Goal: Task Accomplishment & Management: Manage account settings

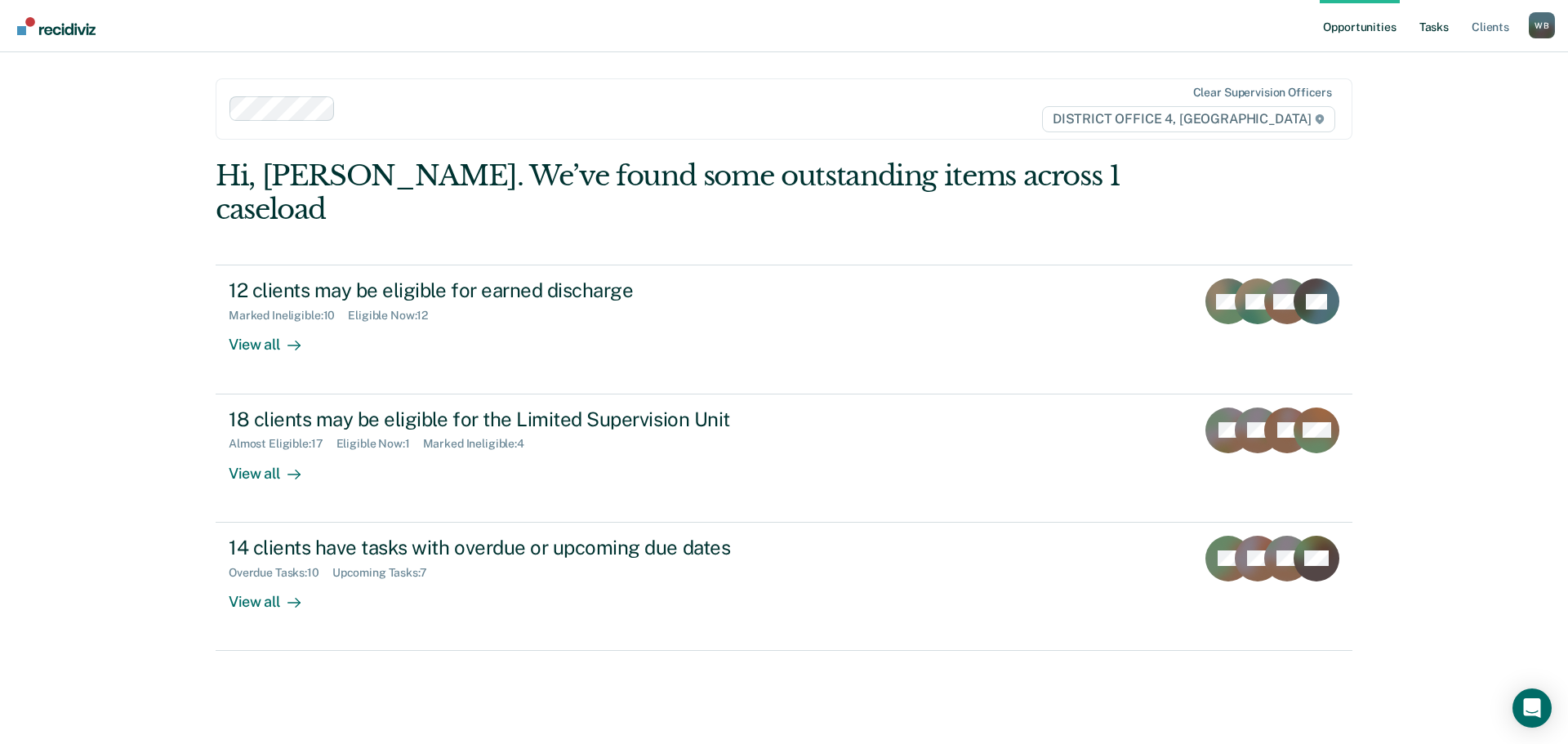
click at [1429, 25] on link "Tasks" at bounding box center [1434, 26] width 36 height 52
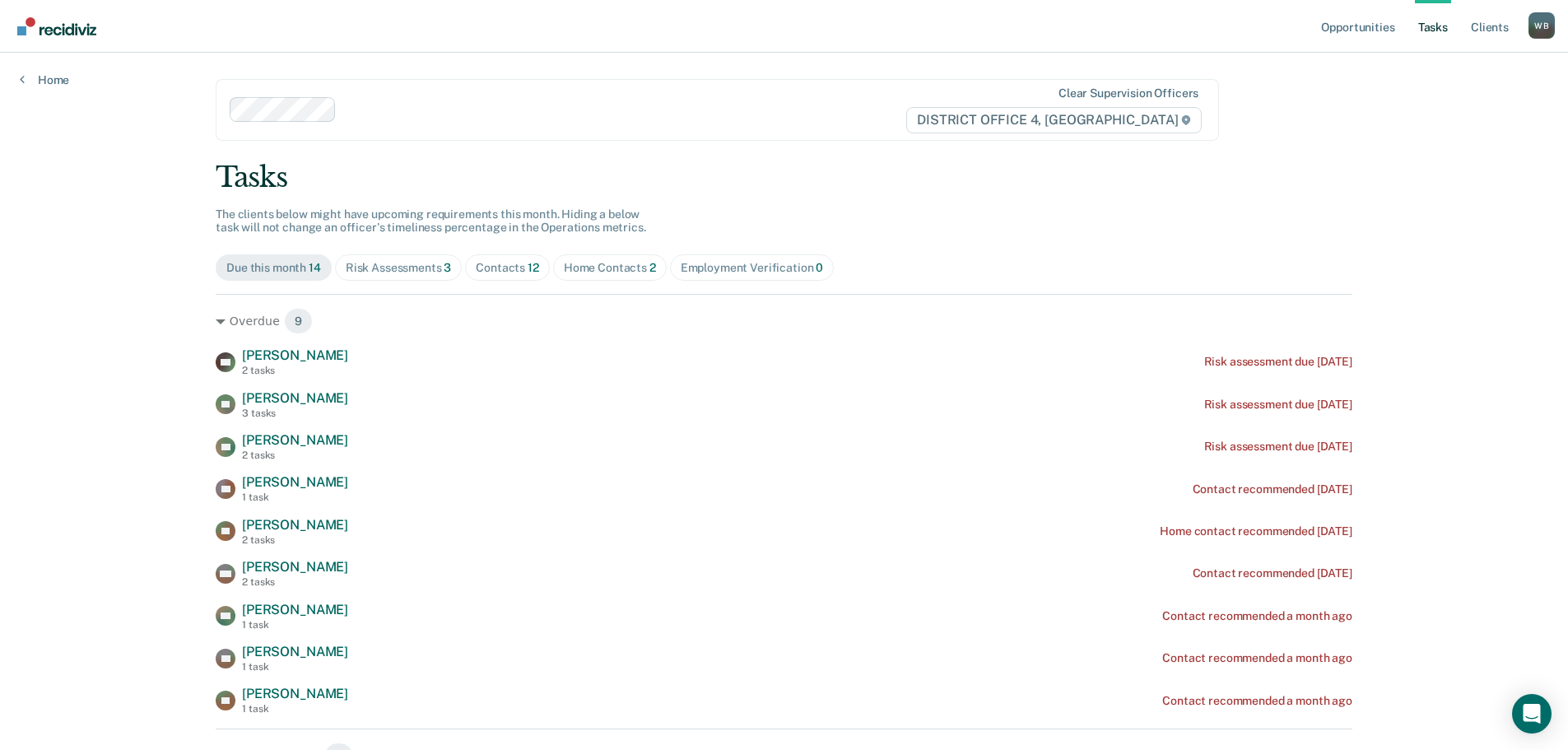
click at [500, 275] on span "Contacts 12" at bounding box center [507, 267] width 84 height 27
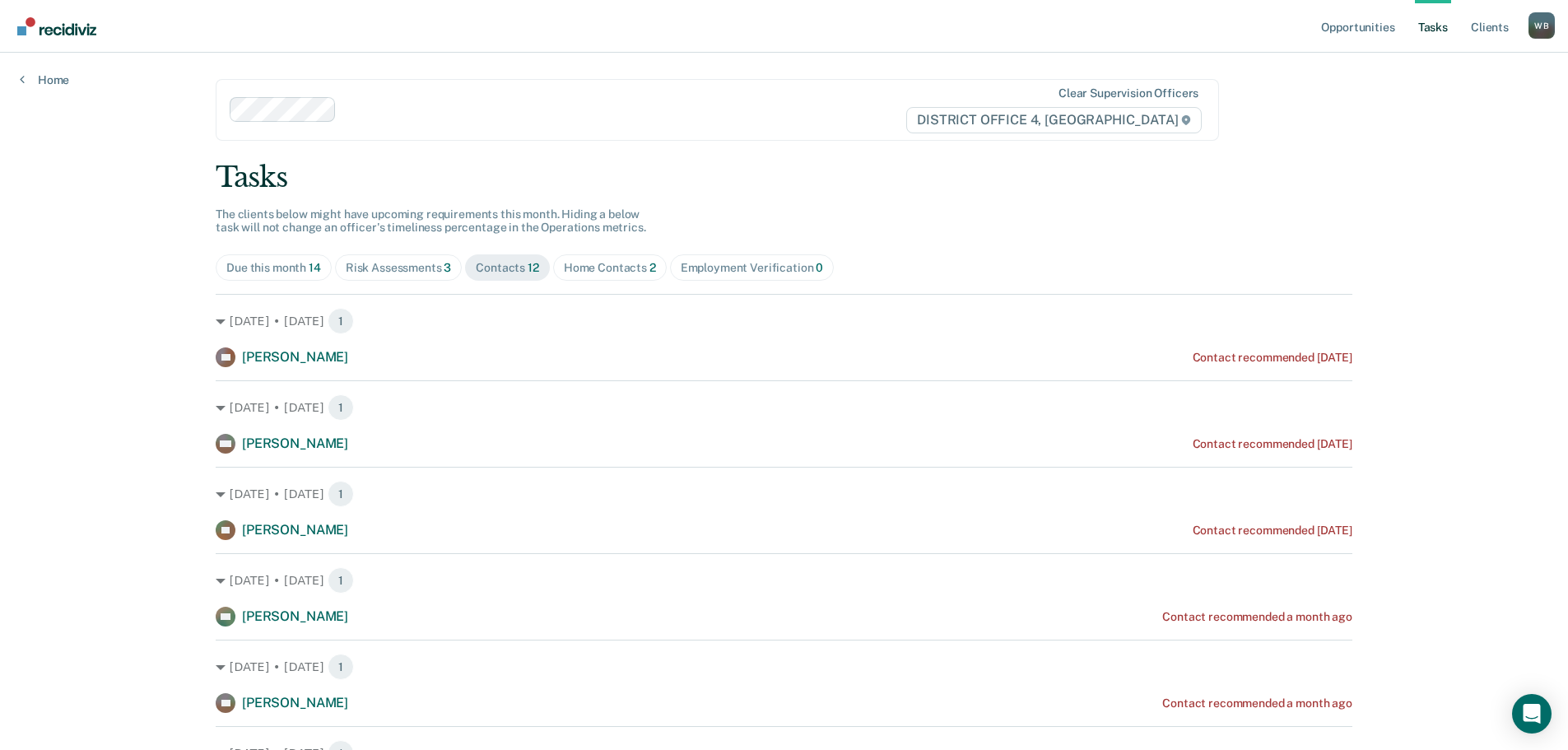
click at [598, 265] on div "Home Contacts 2" at bounding box center [610, 268] width 92 height 14
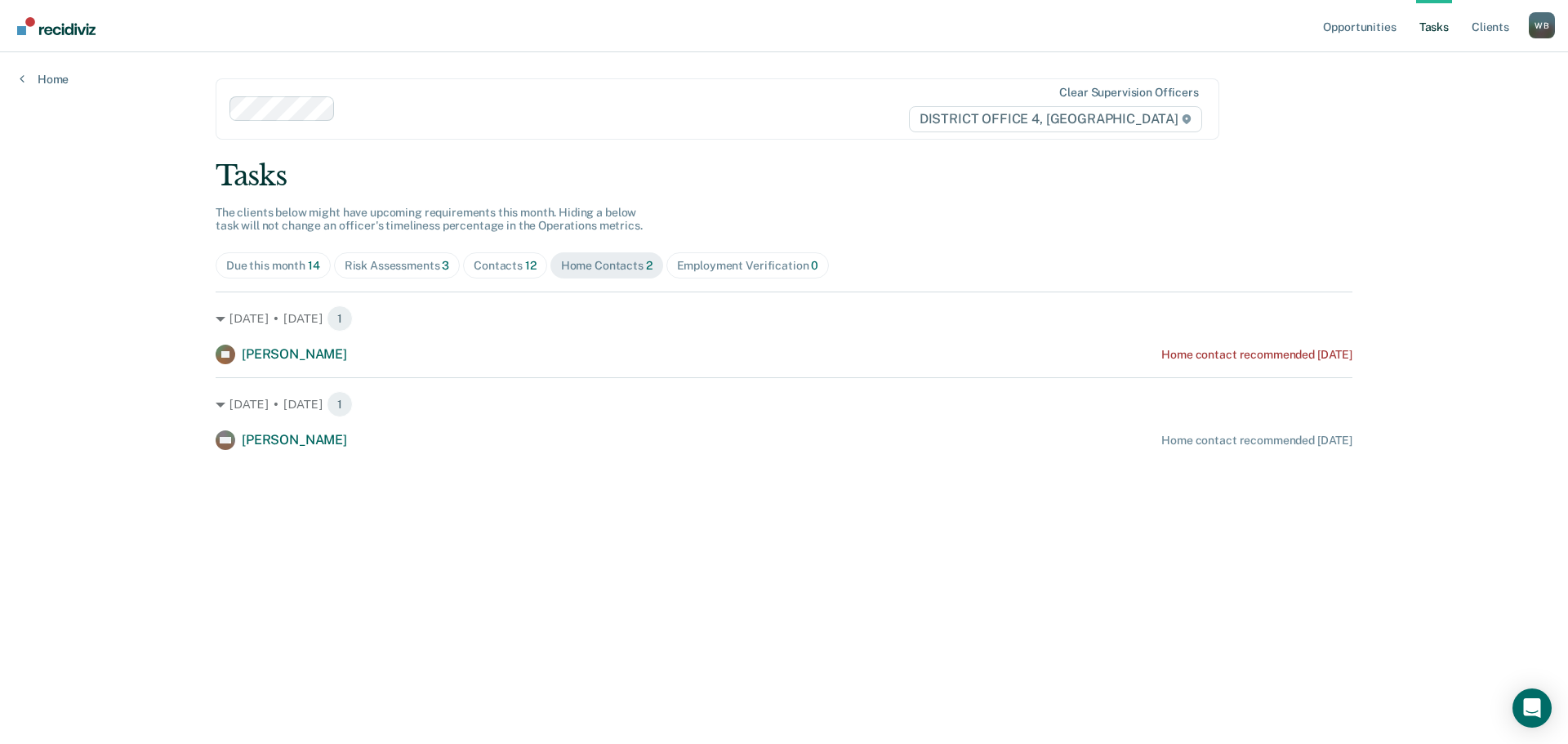
click at [710, 267] on div "Employment Verification 0" at bounding box center [747, 266] width 142 height 14
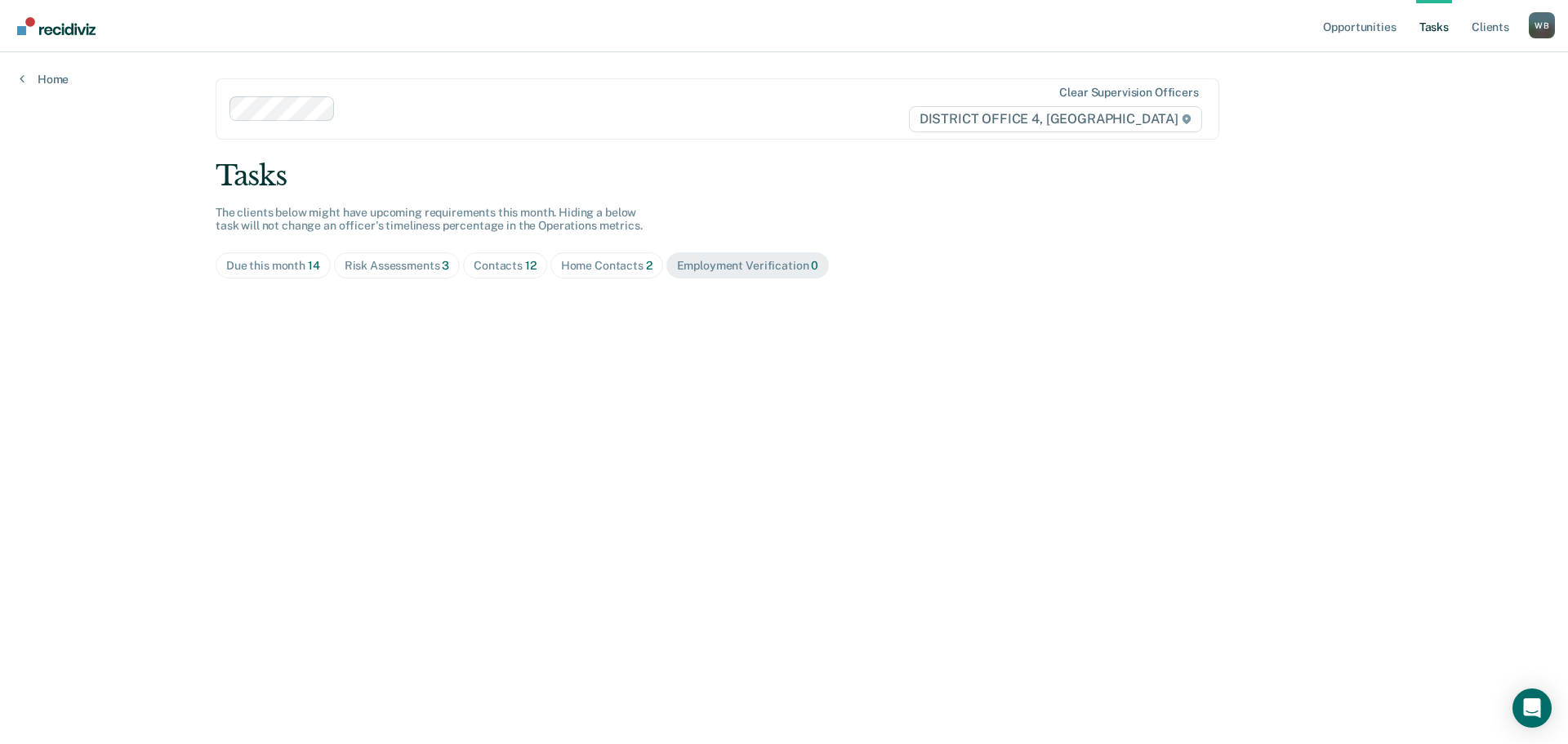
click at [509, 267] on div "Contacts 12" at bounding box center [505, 266] width 63 height 14
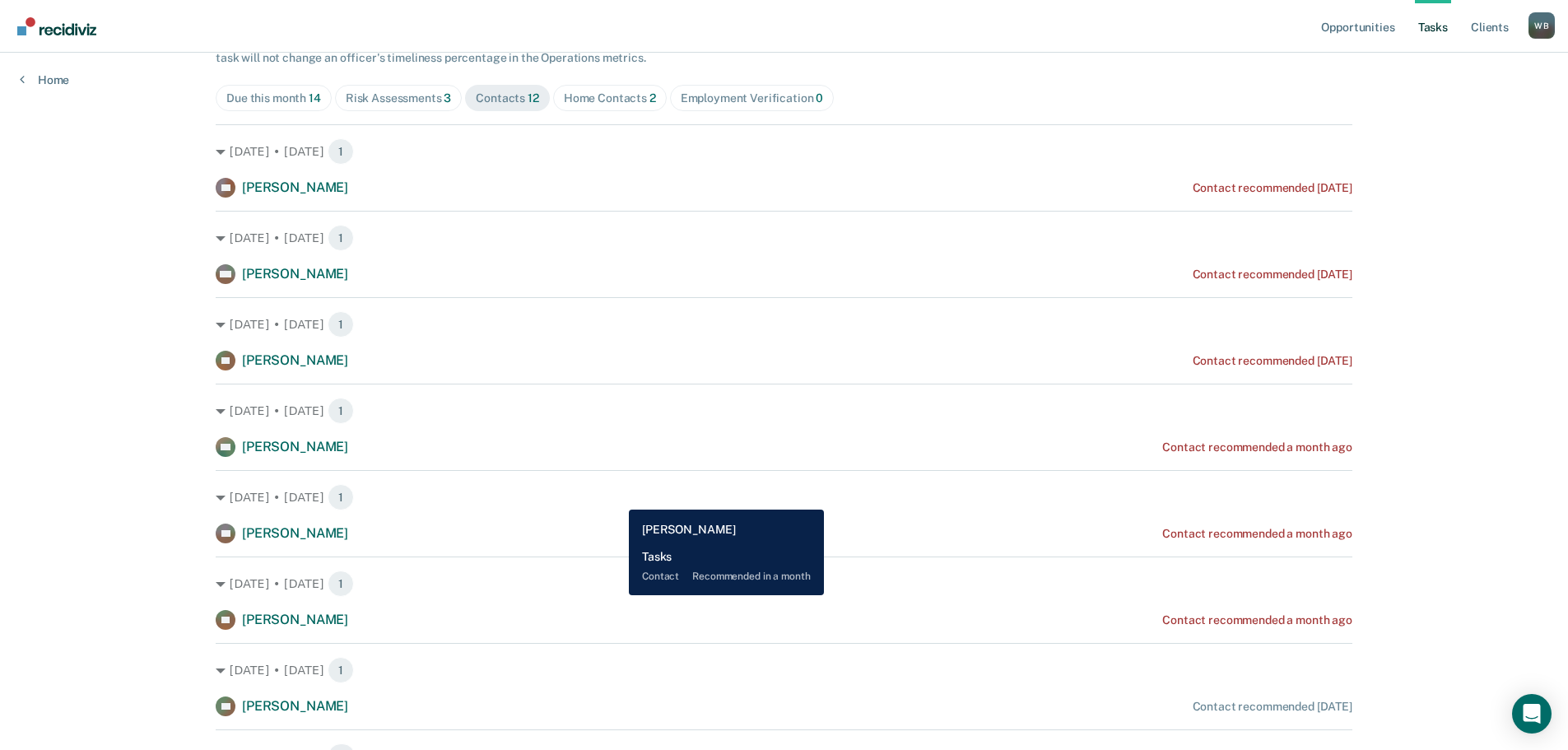
scroll to position [169, 0]
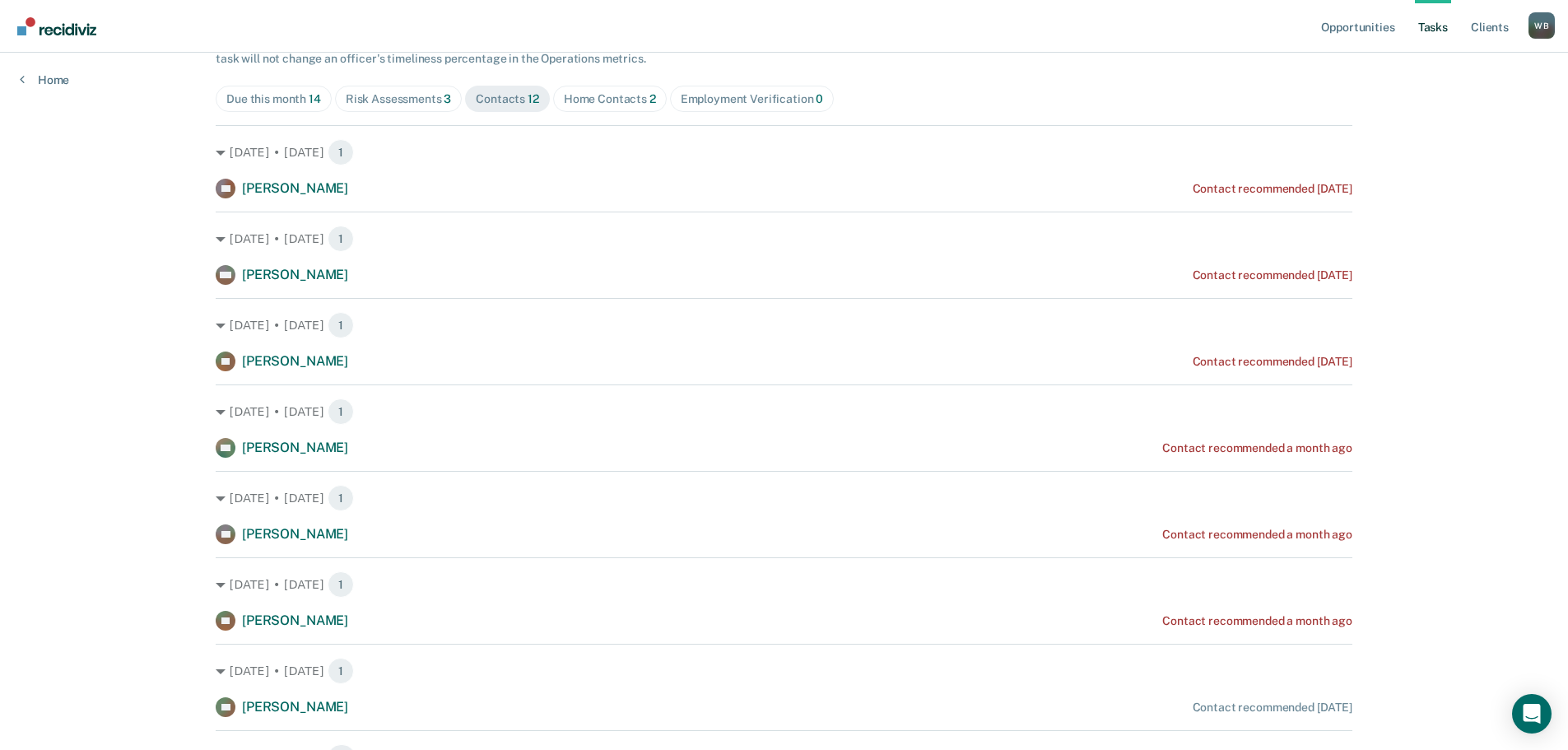
click at [383, 100] on div "Risk Assessments 3" at bounding box center [399, 100] width 107 height 14
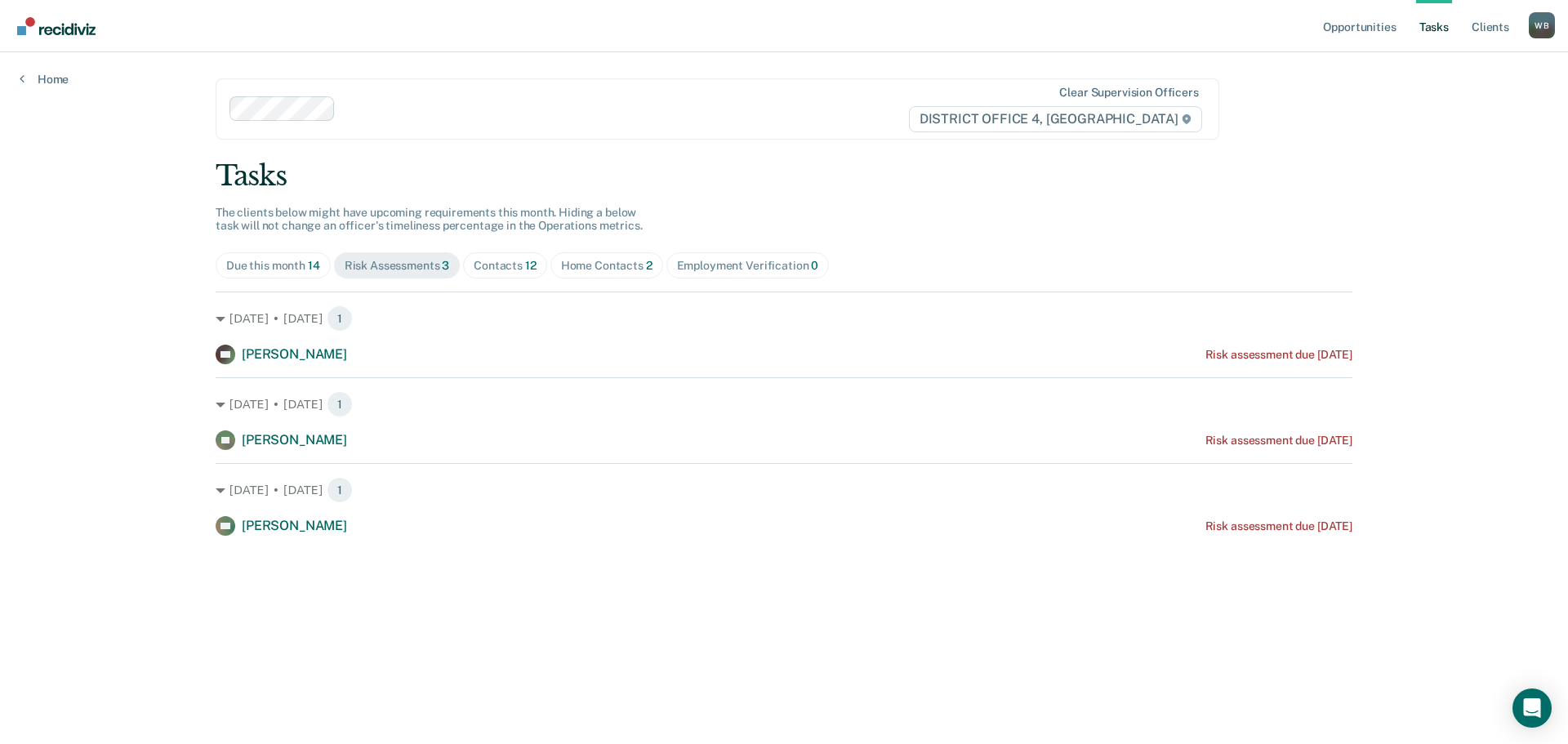
click at [249, 270] on div "Due this month 14" at bounding box center [273, 266] width 94 height 14
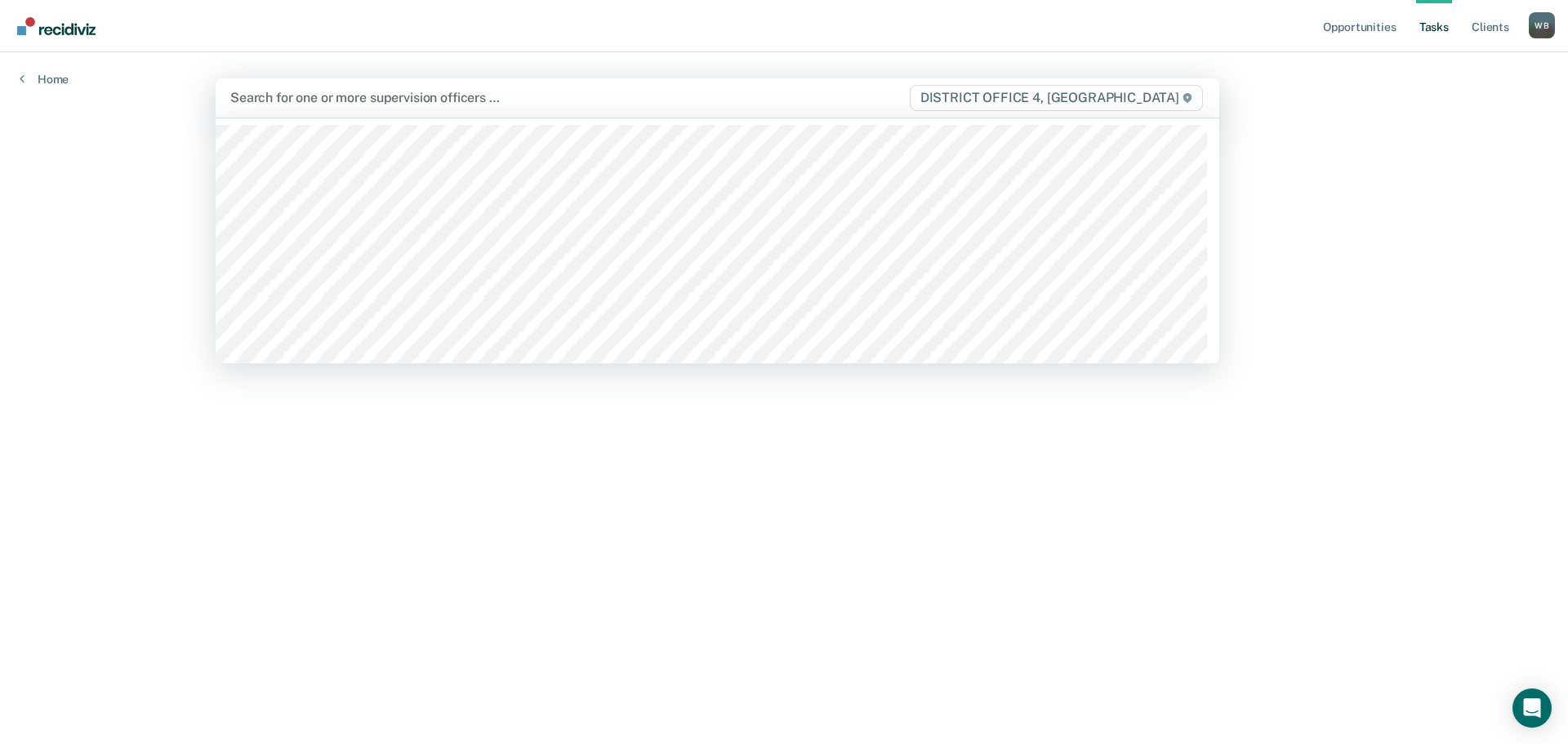
click at [324, 109] on div "Search for one or more supervision officers … DISTRICT OFFICE 4, [GEOGRAPHIC_DA…" at bounding box center [717, 98] width 1004 height 39
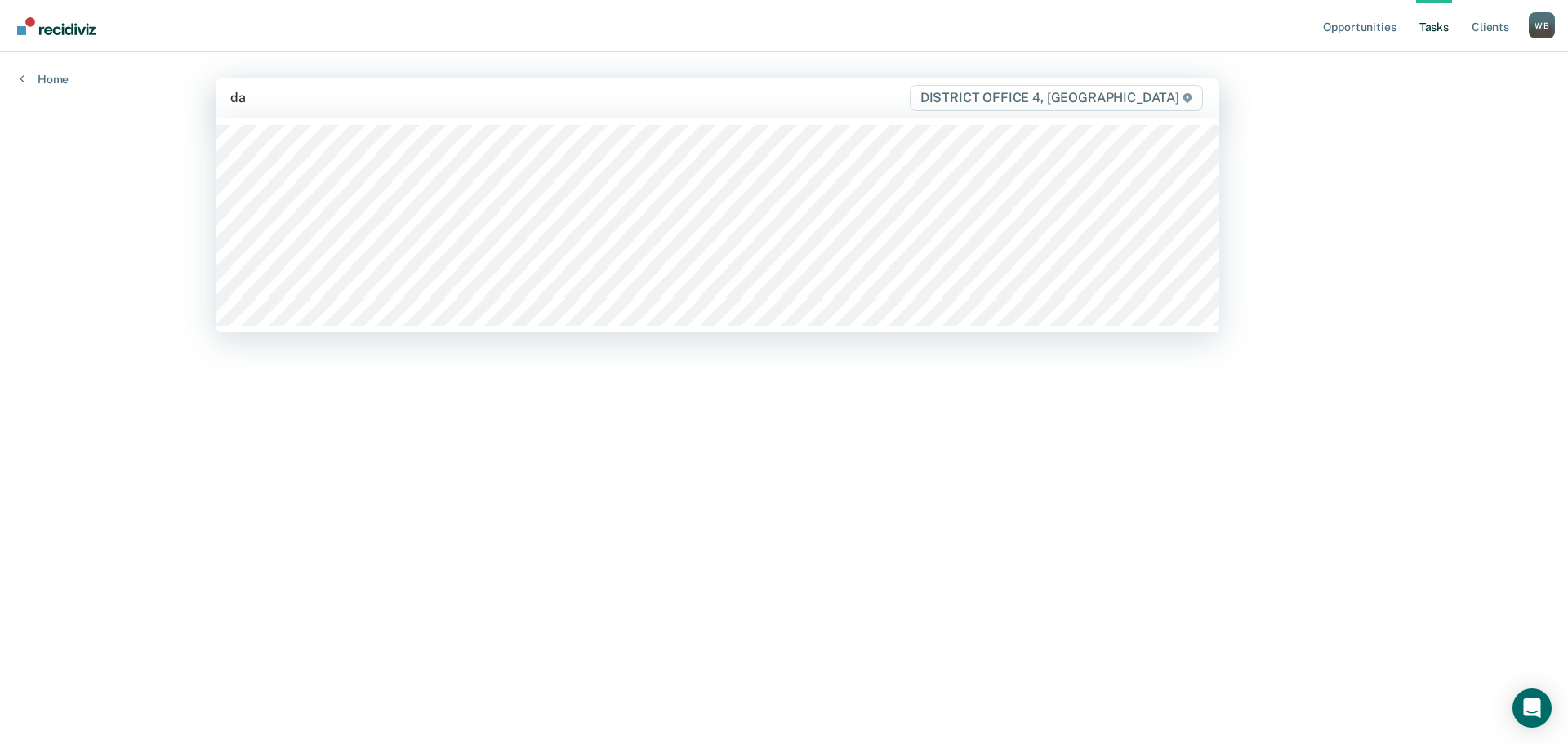
type input "dar"
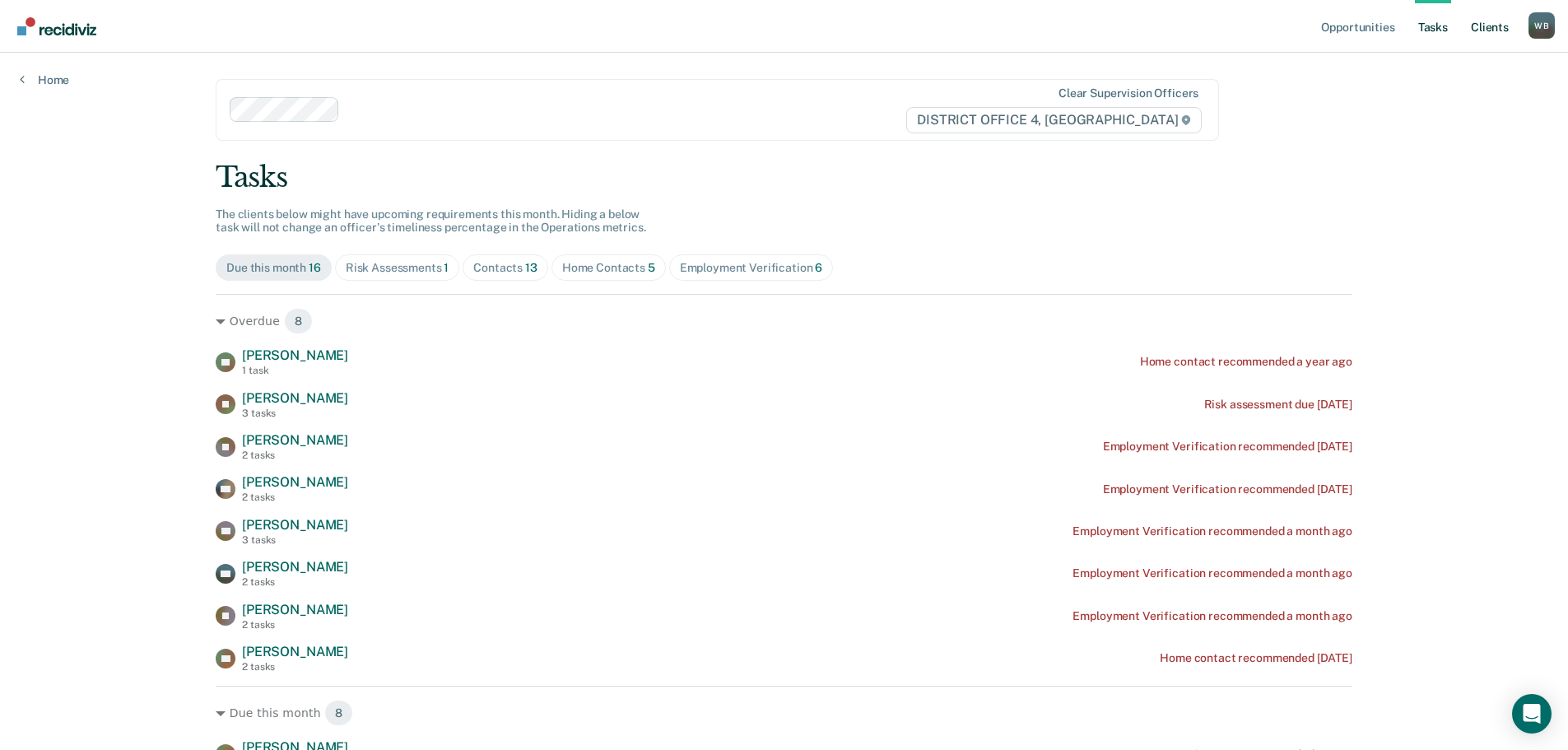
click at [1482, 28] on link "Client s" at bounding box center [1490, 26] width 44 height 52
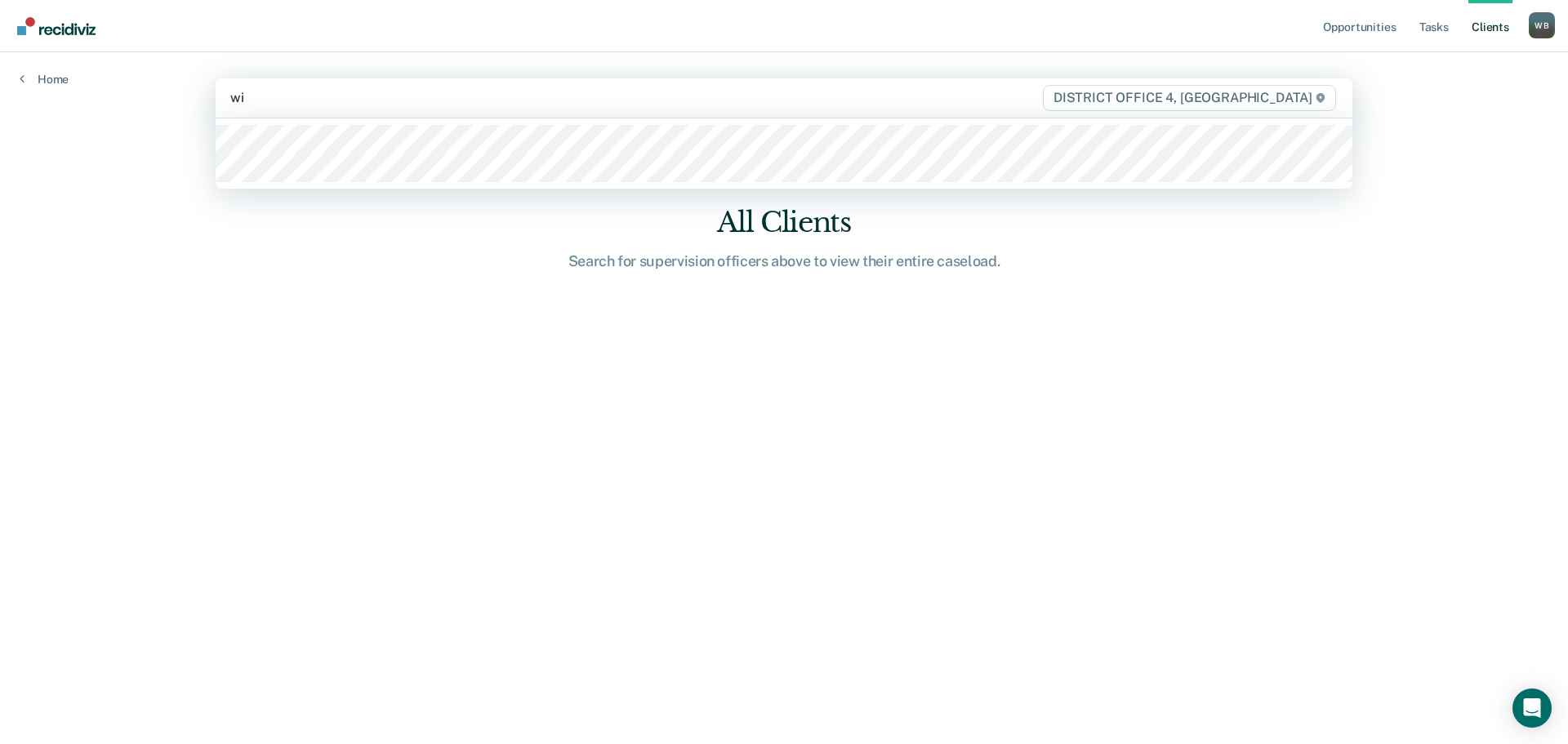
type input "wil"
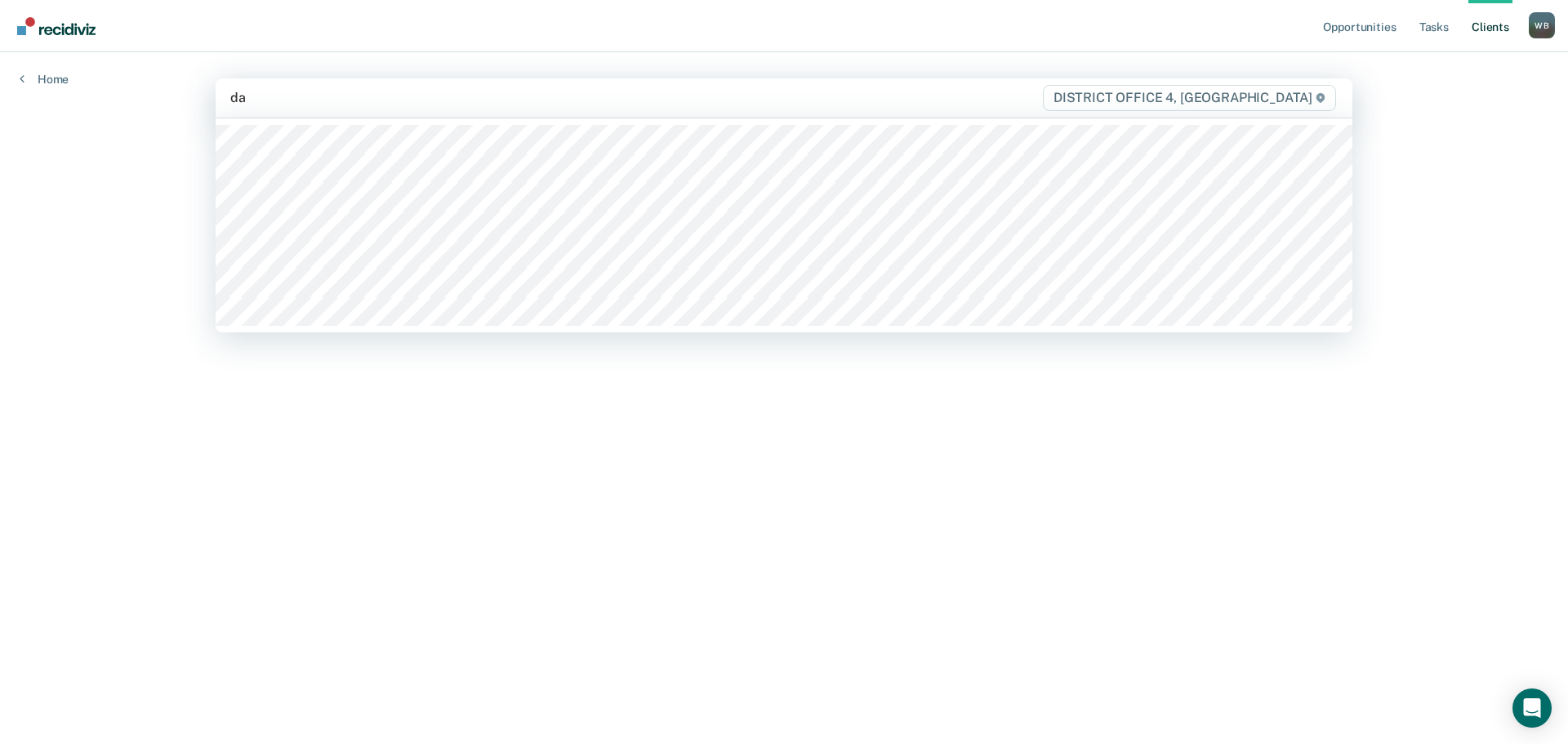
type input "dar"
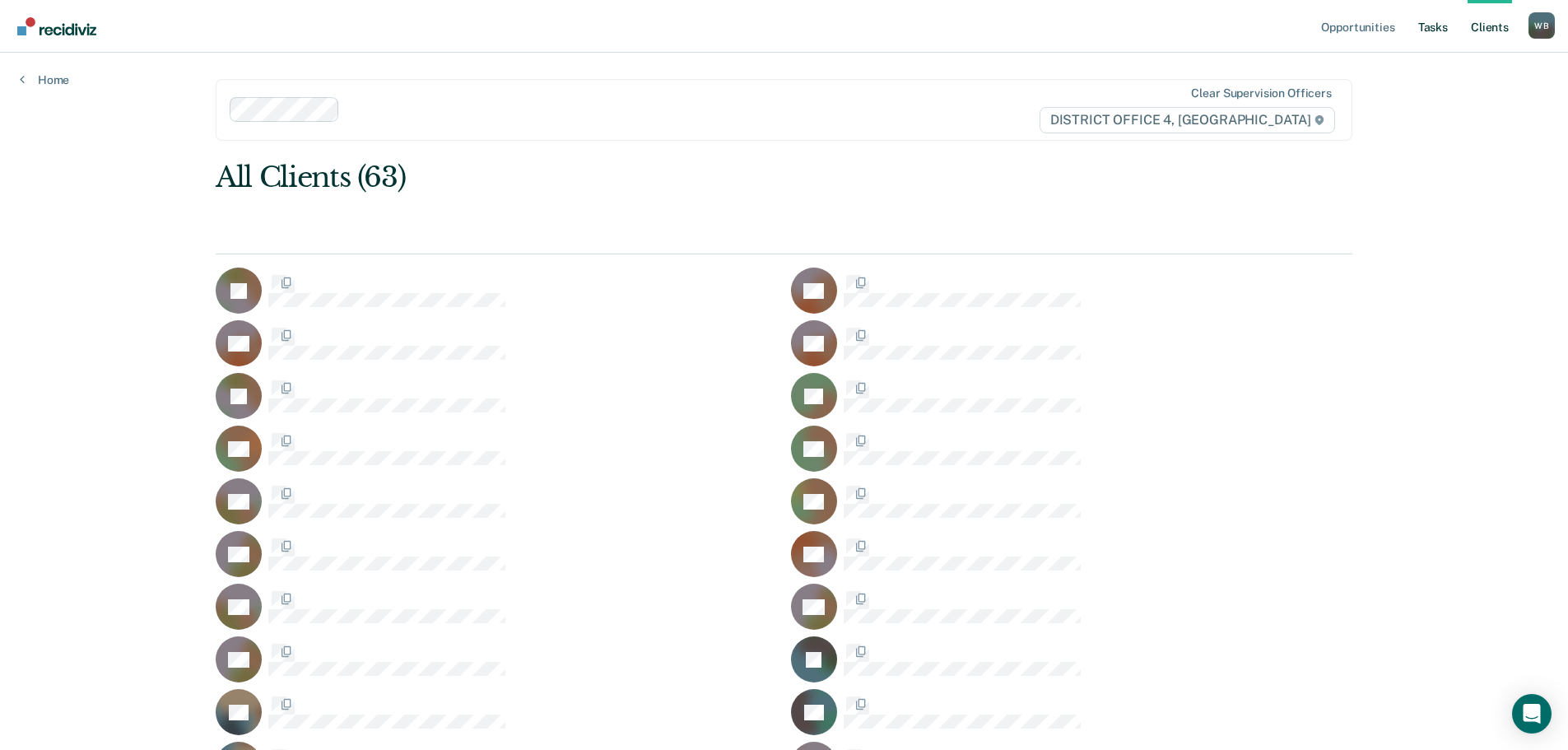
click at [1443, 27] on link "Tasks" at bounding box center [1433, 26] width 36 height 52
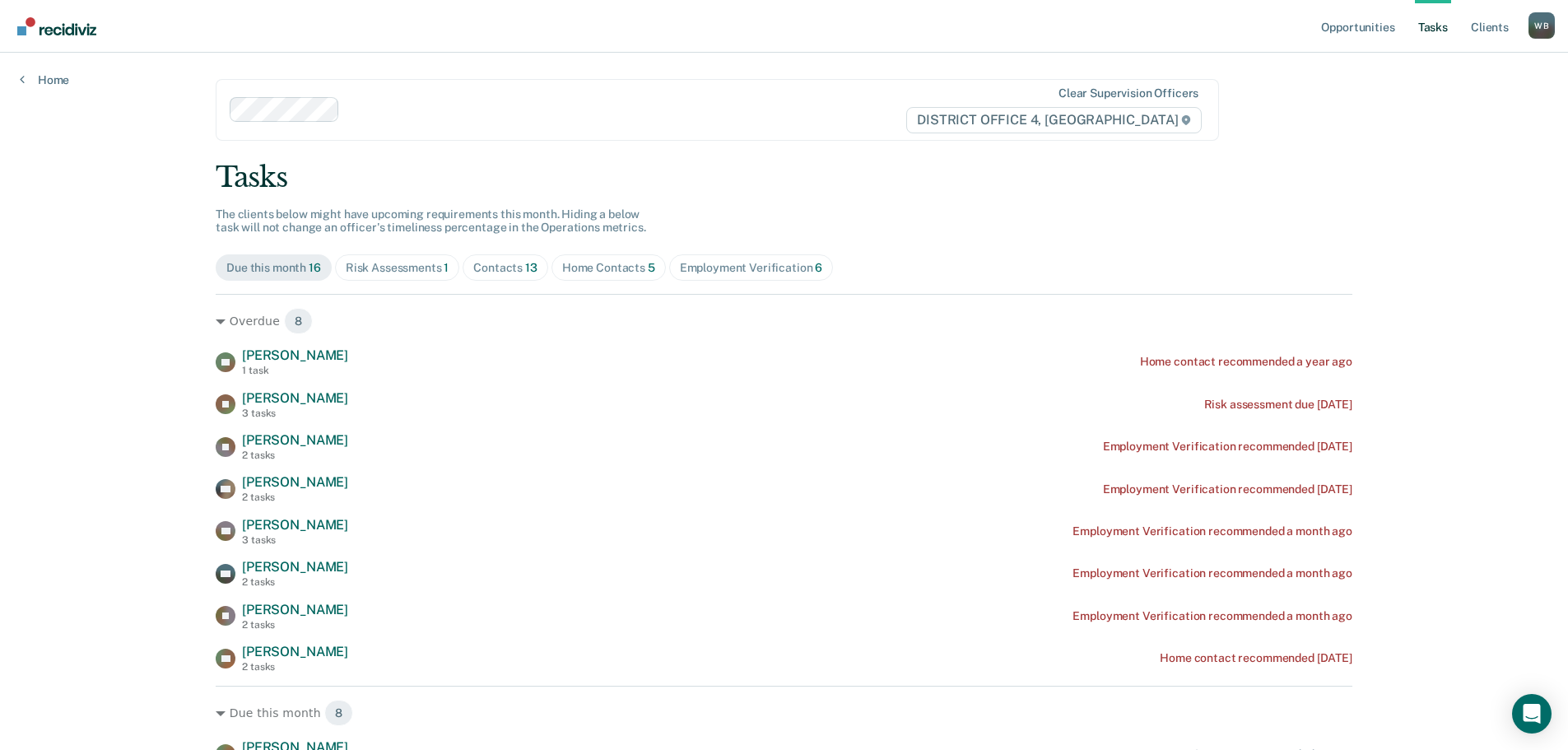
click at [571, 271] on div "Home Contacts 5" at bounding box center [609, 268] width 93 height 14
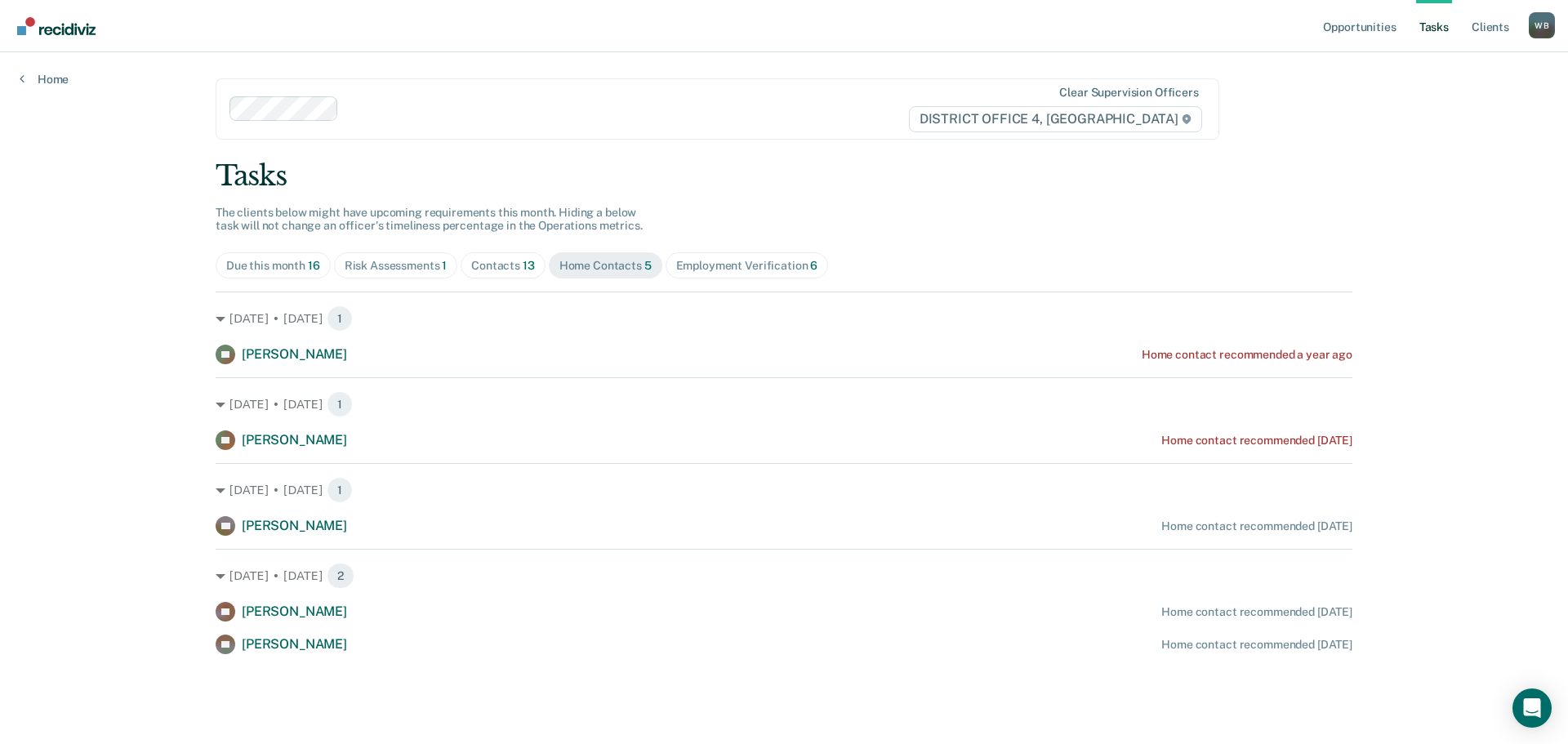
click at [489, 266] on div "Contacts 13" at bounding box center [503, 266] width 63 height 14
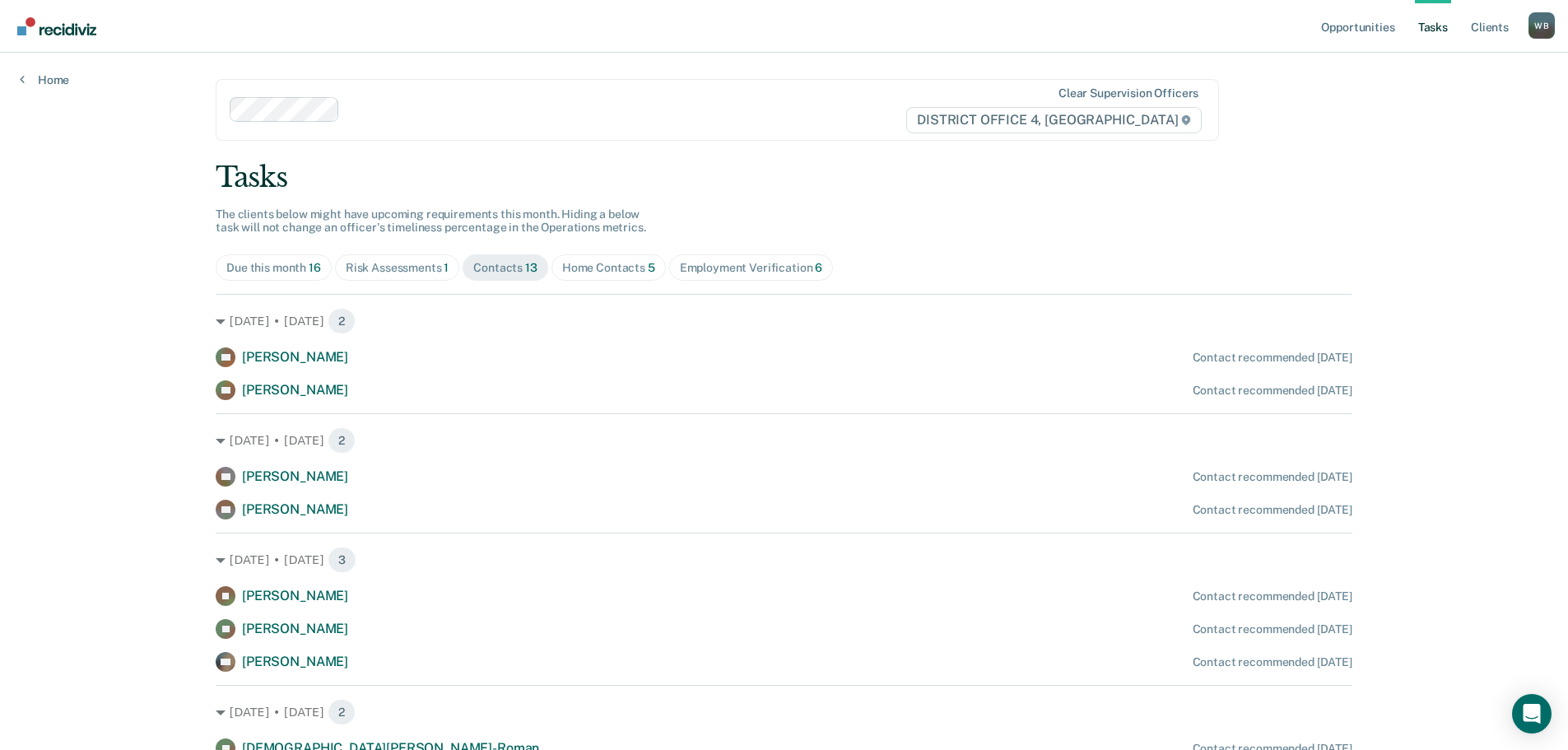
drag, startPoint x: 385, startPoint y: 283, endPoint x: 385, endPoint y: 275, distance: 8.0
click at [385, 283] on div "Tasks The clients below might have upcoming requirements this month. Hiding a b…" at bounding box center [784, 595] width 1137 height 870
click at [386, 271] on div "Risk Assessments 1" at bounding box center [397, 268] width 104 height 14
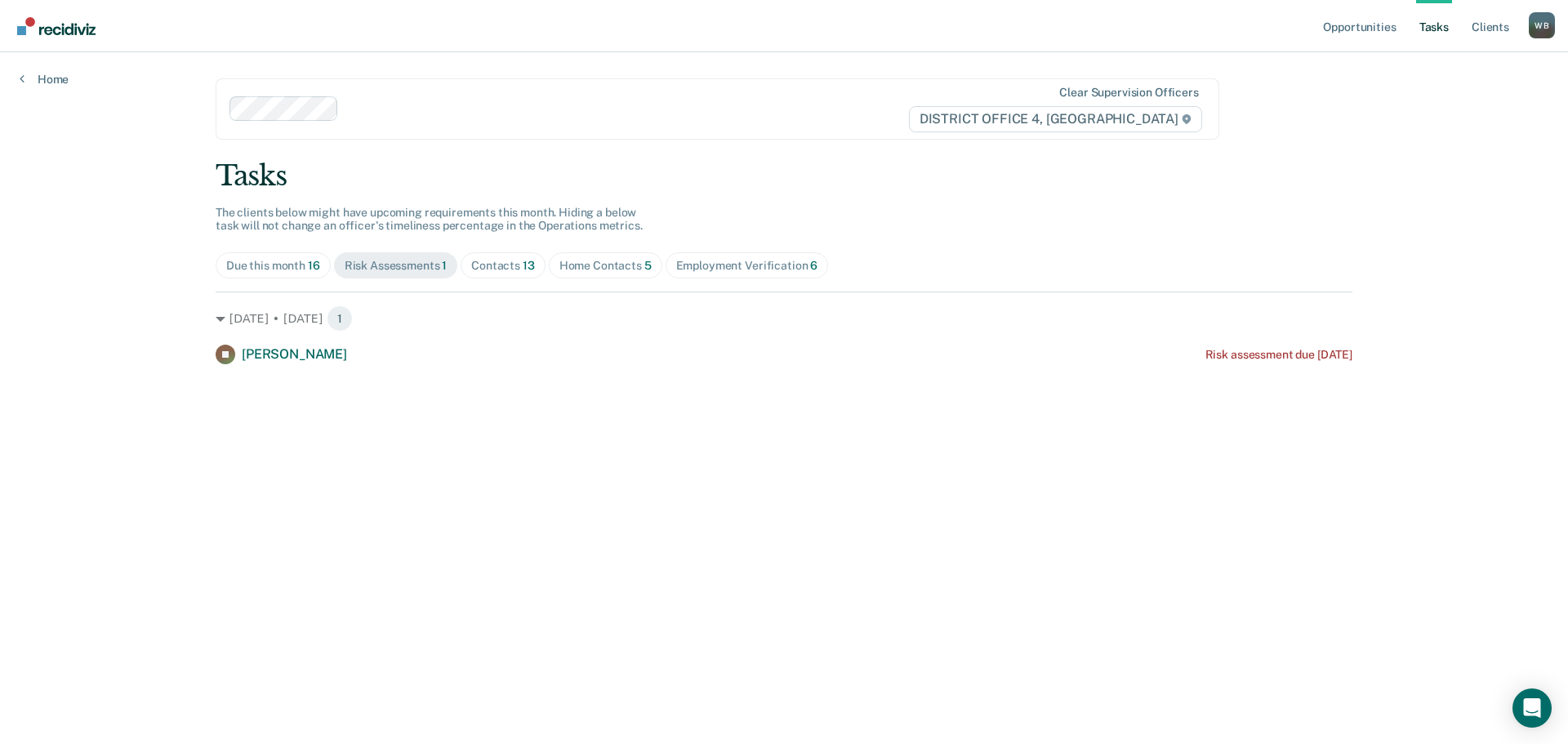
click at [282, 264] on div "Due this month 16" at bounding box center [273, 266] width 94 height 14
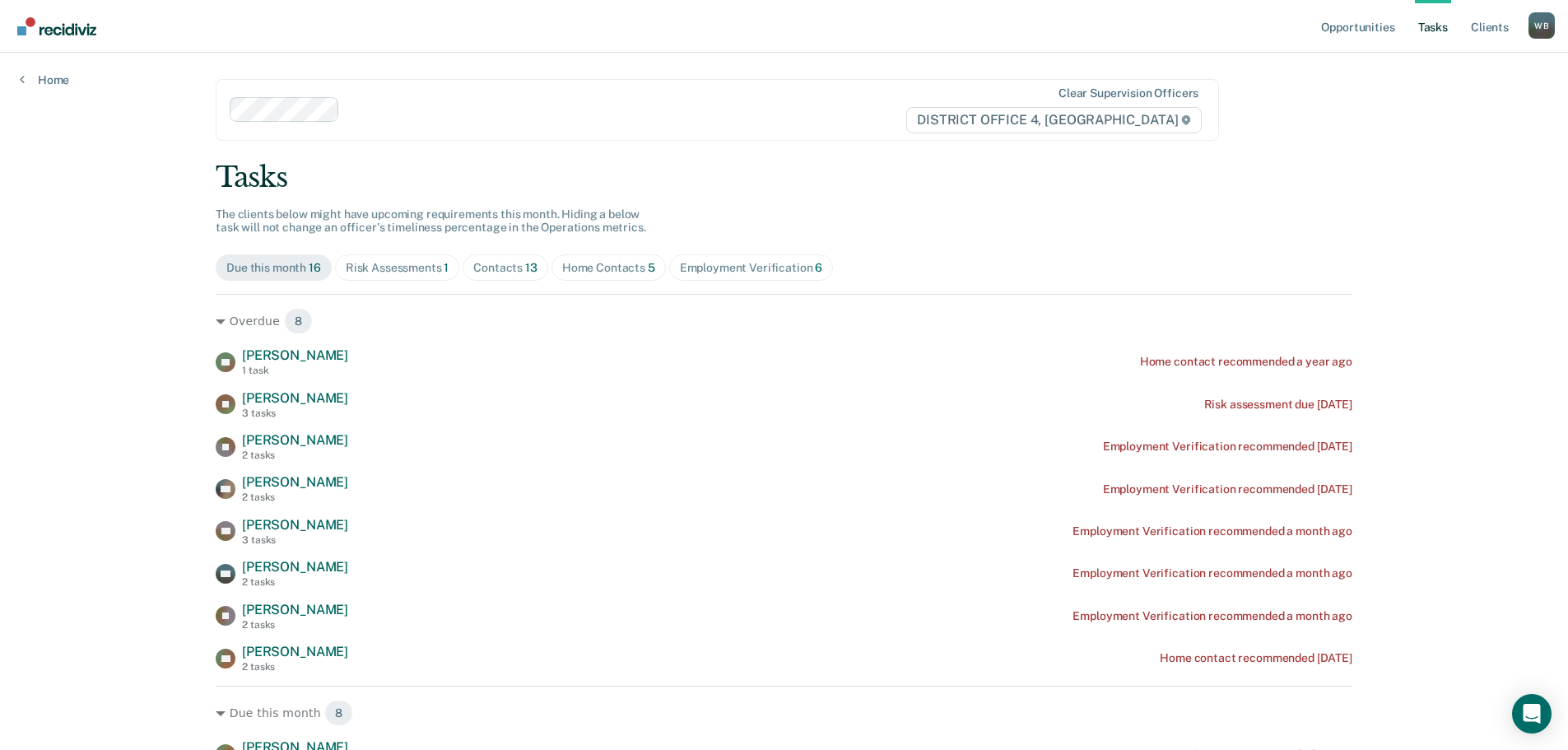
click at [622, 267] on div "Home Contacts 5" at bounding box center [609, 268] width 93 height 14
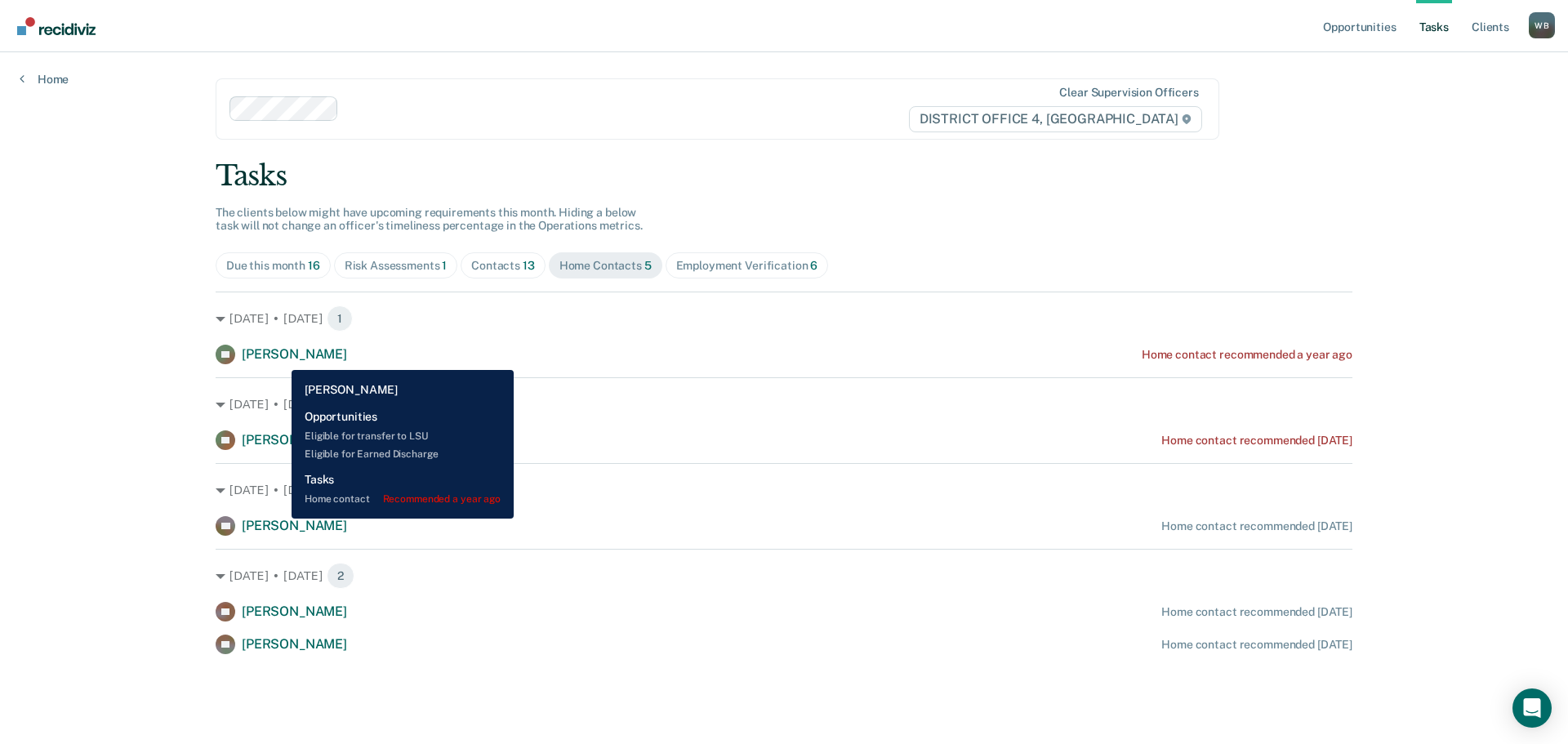
click at [279, 358] on span "[PERSON_NAME]" at bounding box center [294, 354] width 106 height 16
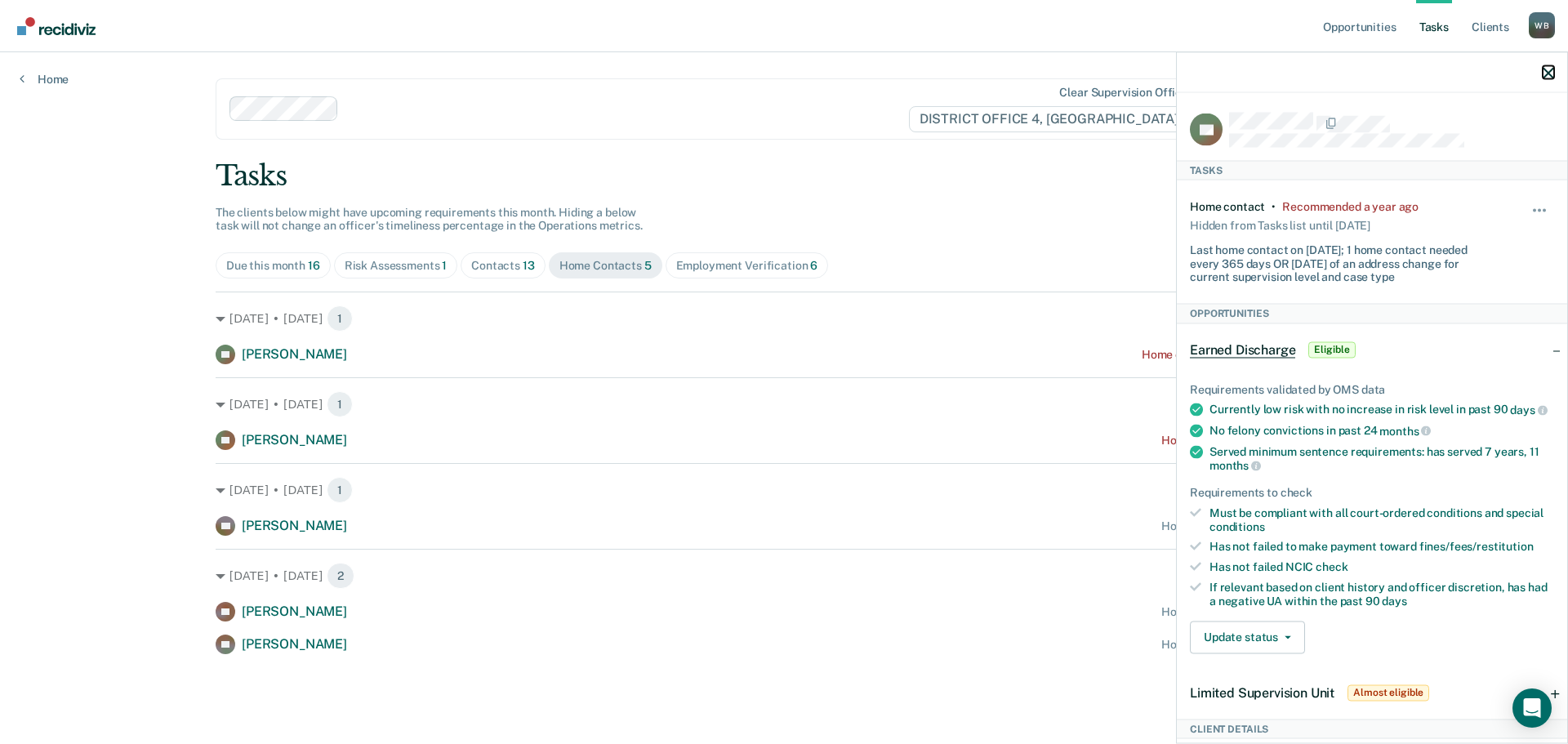
click at [1549, 72] on icon "button" at bounding box center [1549, 72] width 11 height 11
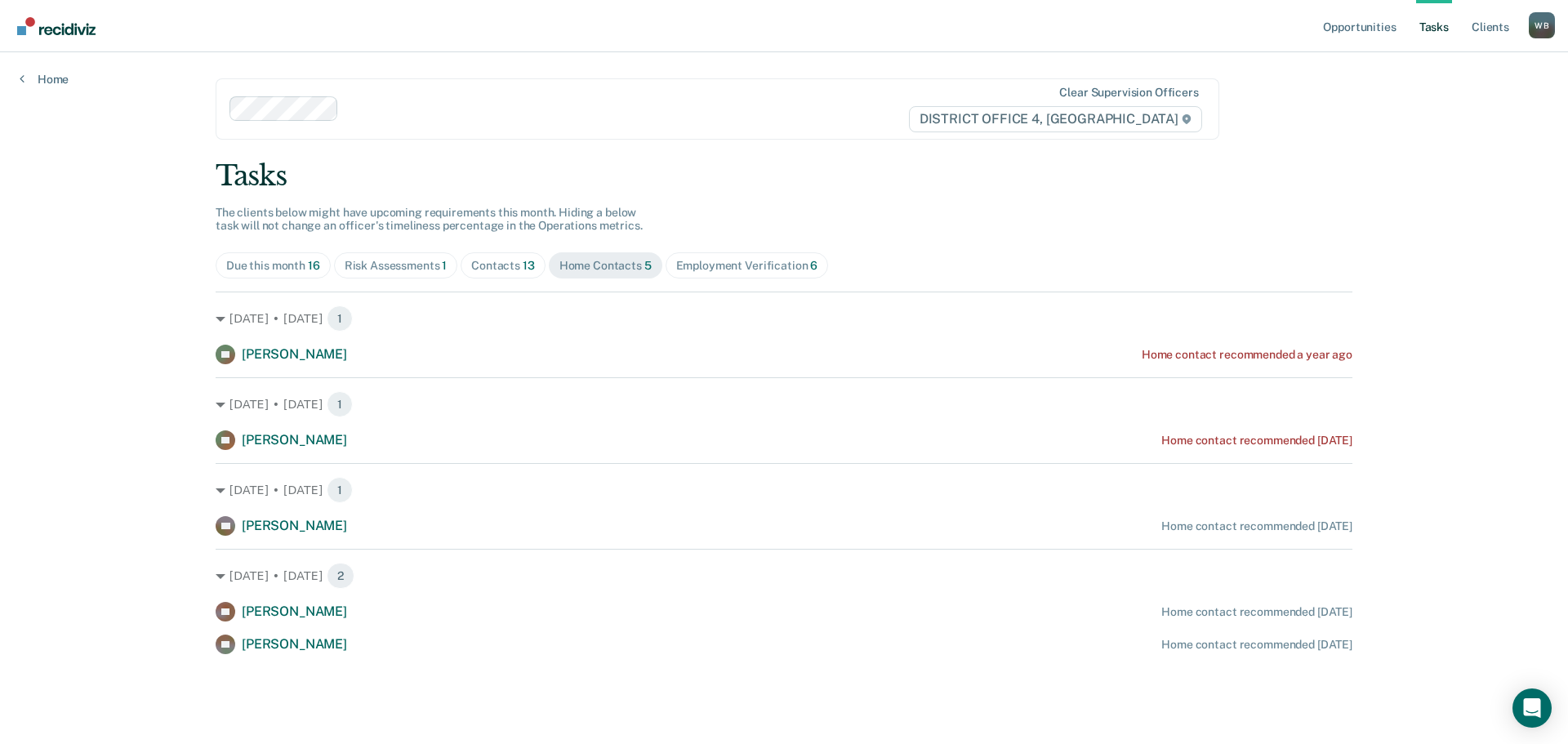
click at [498, 264] on div "Contacts 13" at bounding box center [503, 266] width 63 height 14
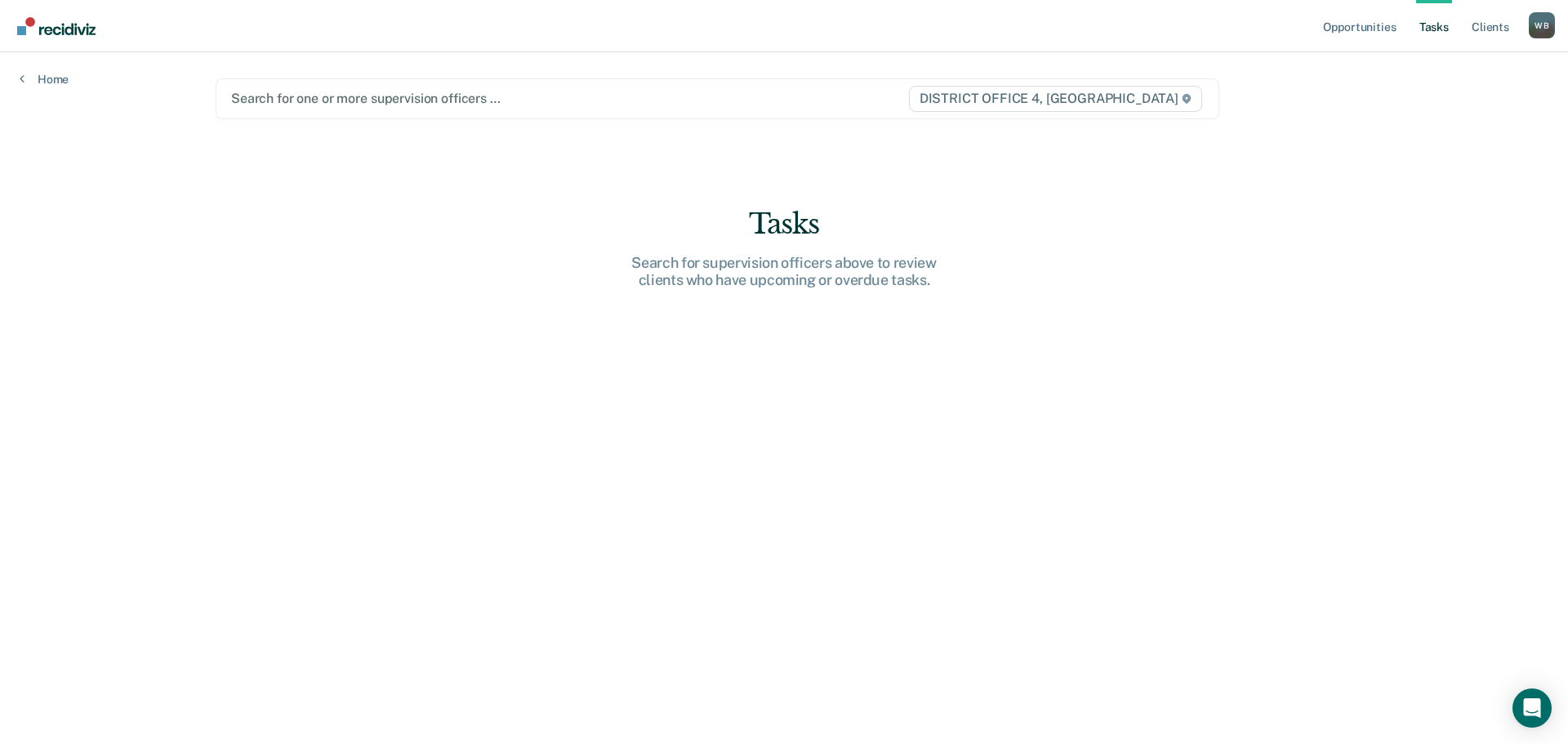
click at [317, 108] on div "Search for one or more supervision officers …" at bounding box center [568, 98] width 680 height 22
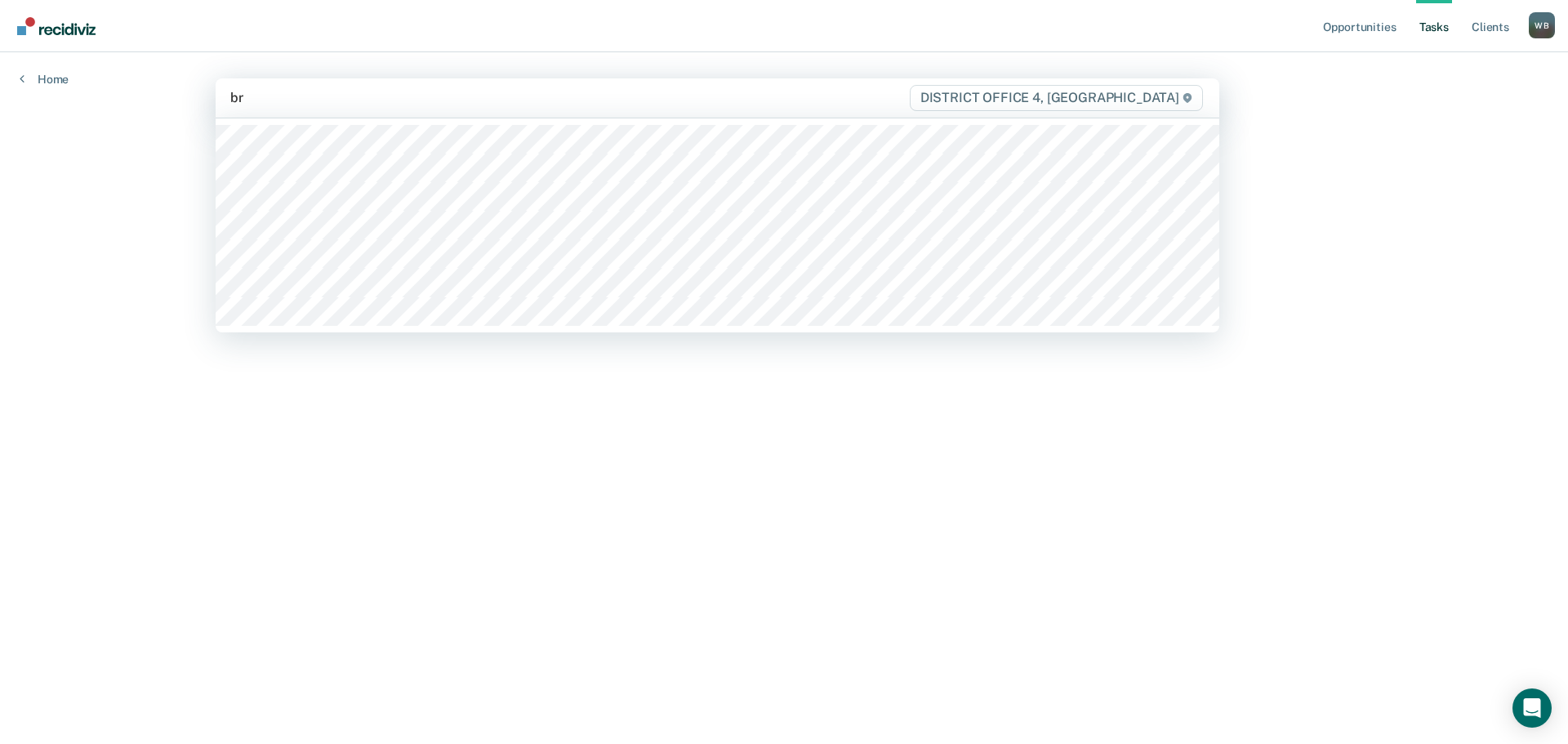
type input "bre"
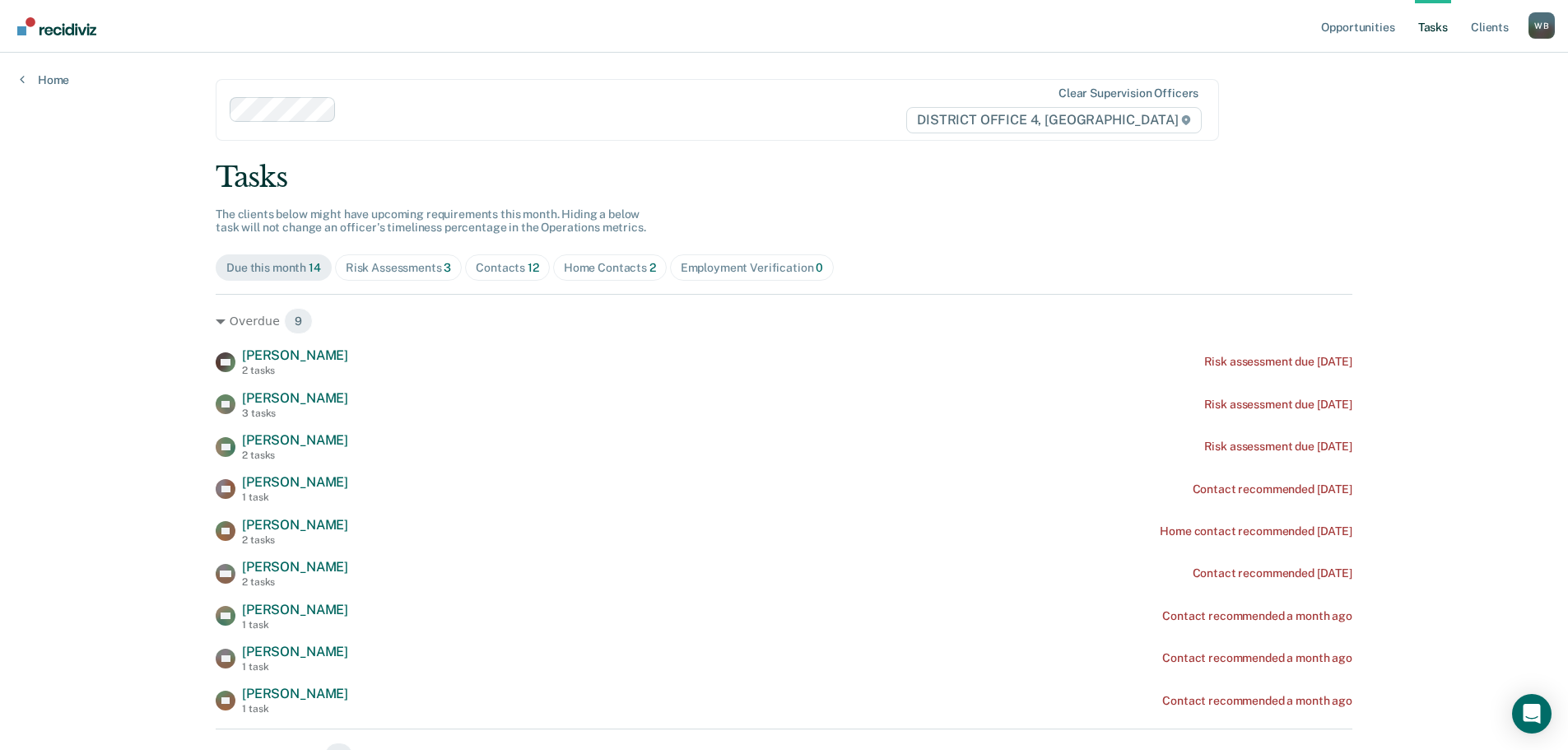
click at [585, 267] on div "Home Contacts 2" at bounding box center [610, 268] width 92 height 14
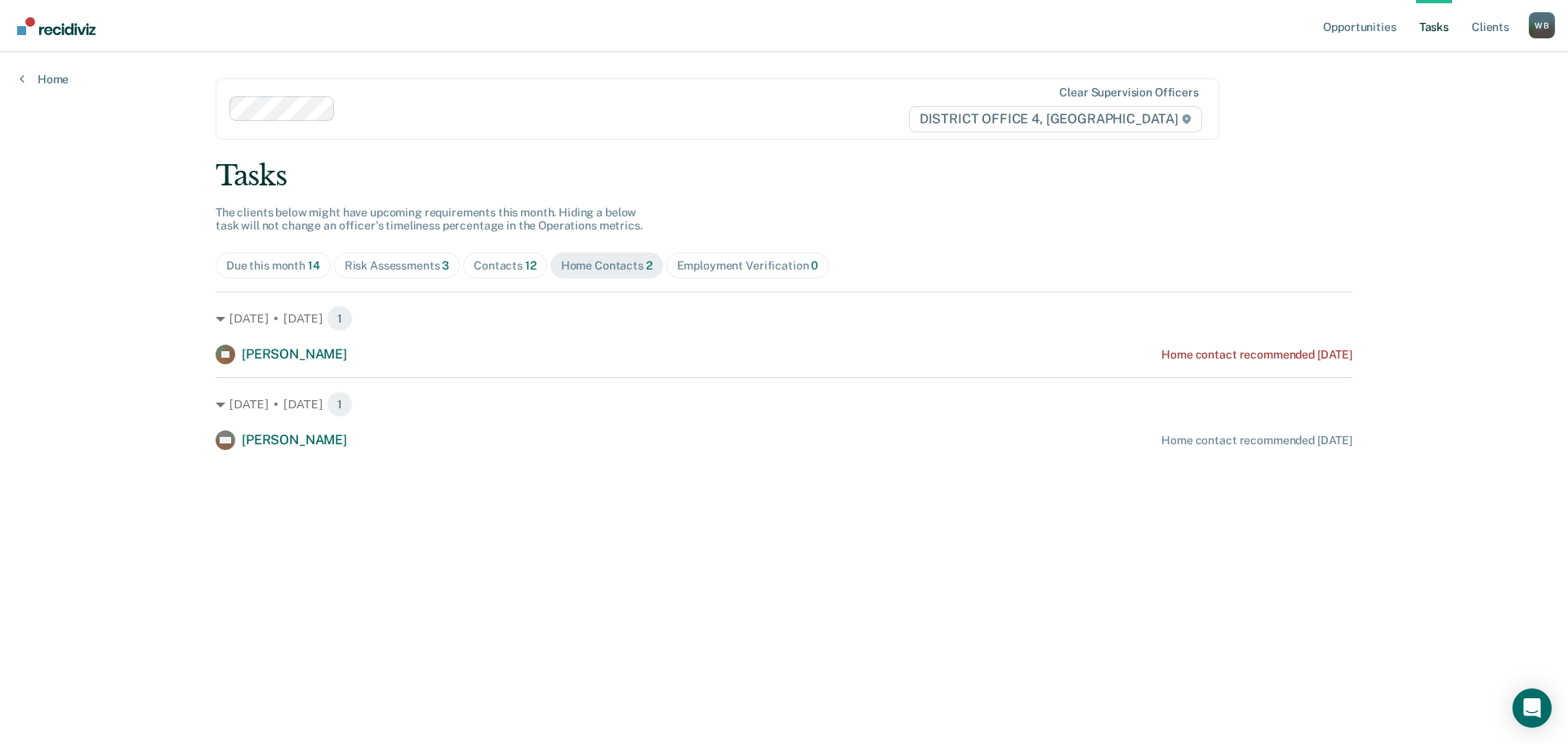
click at [515, 269] on div "Contacts 12" at bounding box center [505, 266] width 63 height 14
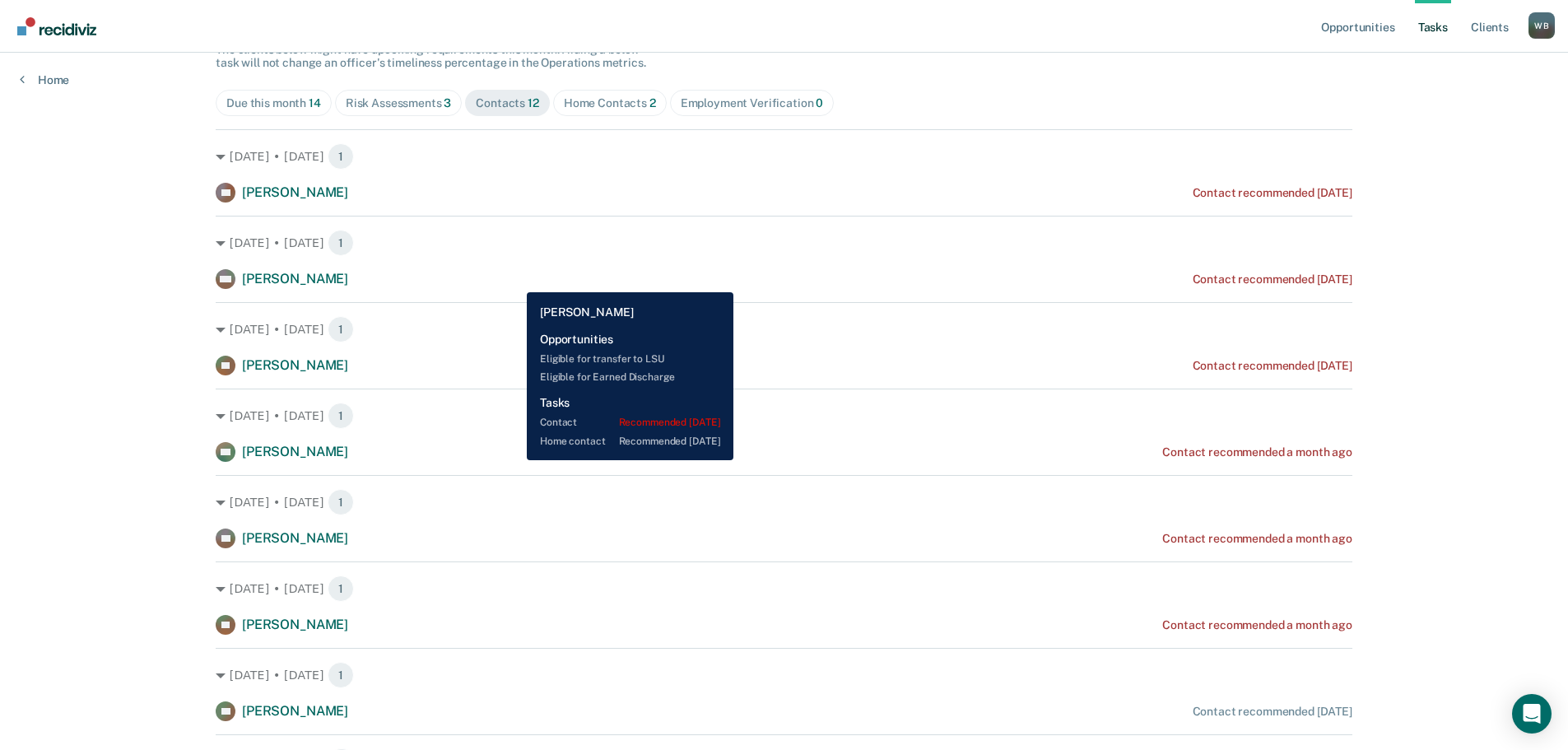
scroll to position [83, 0]
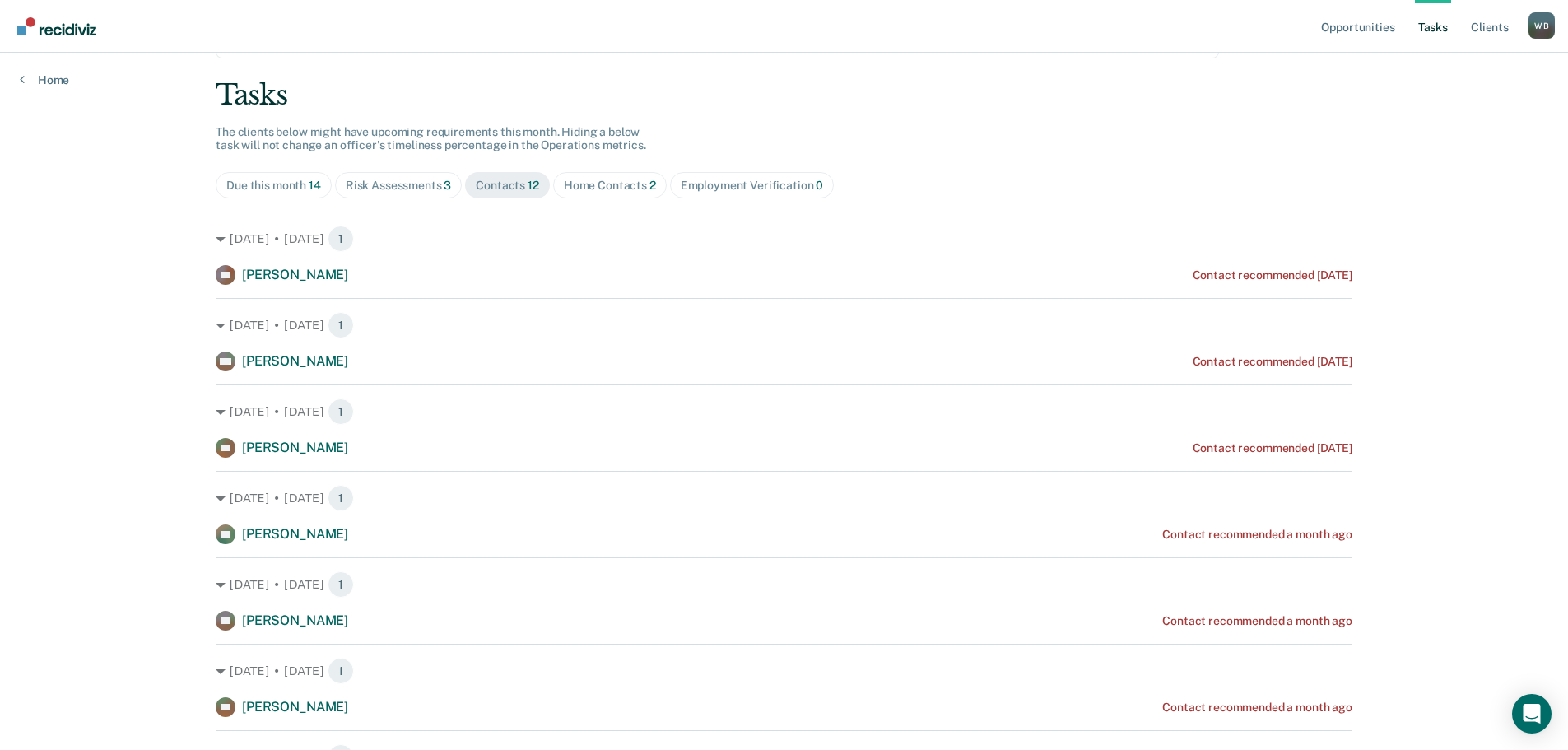
click at [380, 180] on div "Risk Assessments 3" at bounding box center [399, 186] width 107 height 14
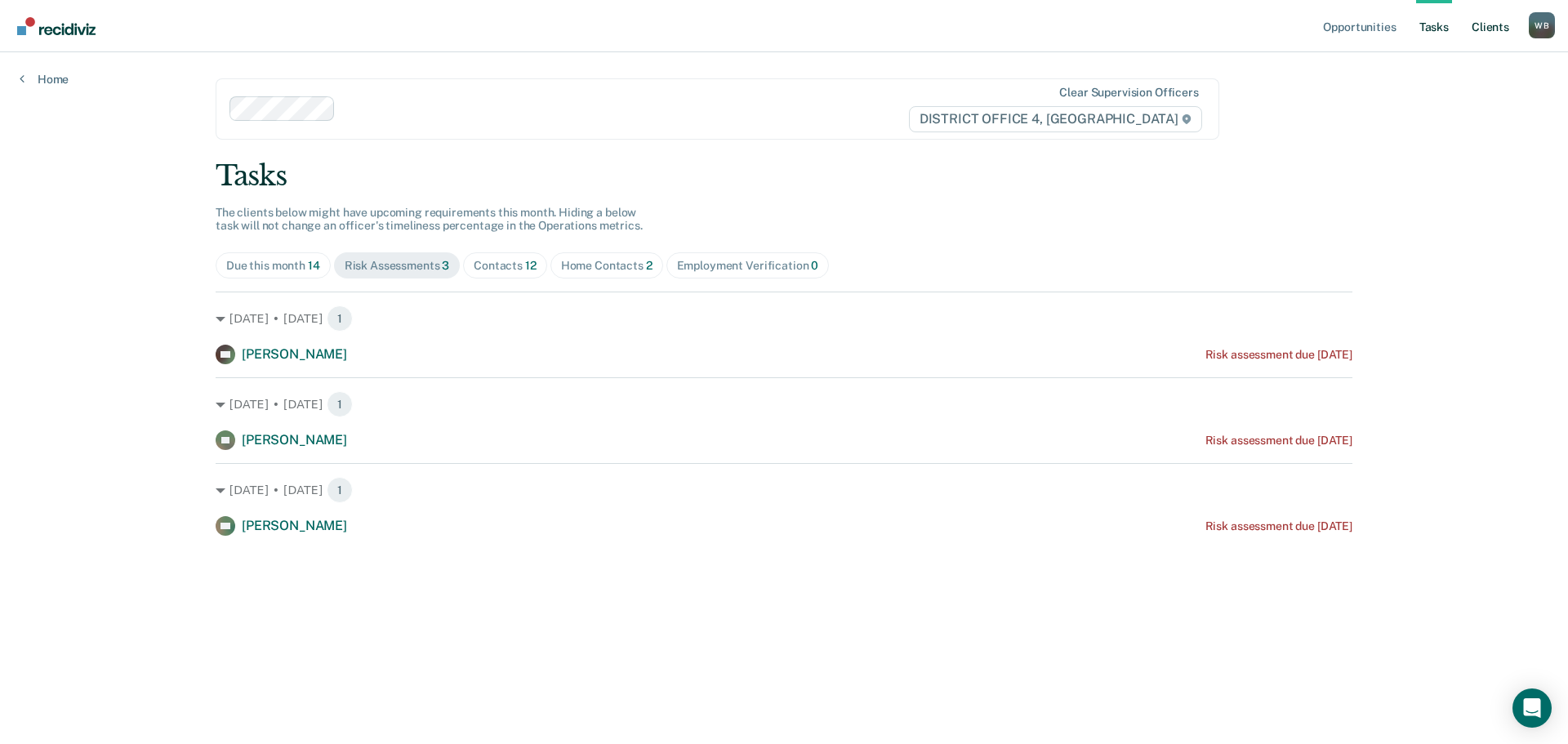
click at [1485, 27] on link "Client s" at bounding box center [1490, 26] width 44 height 52
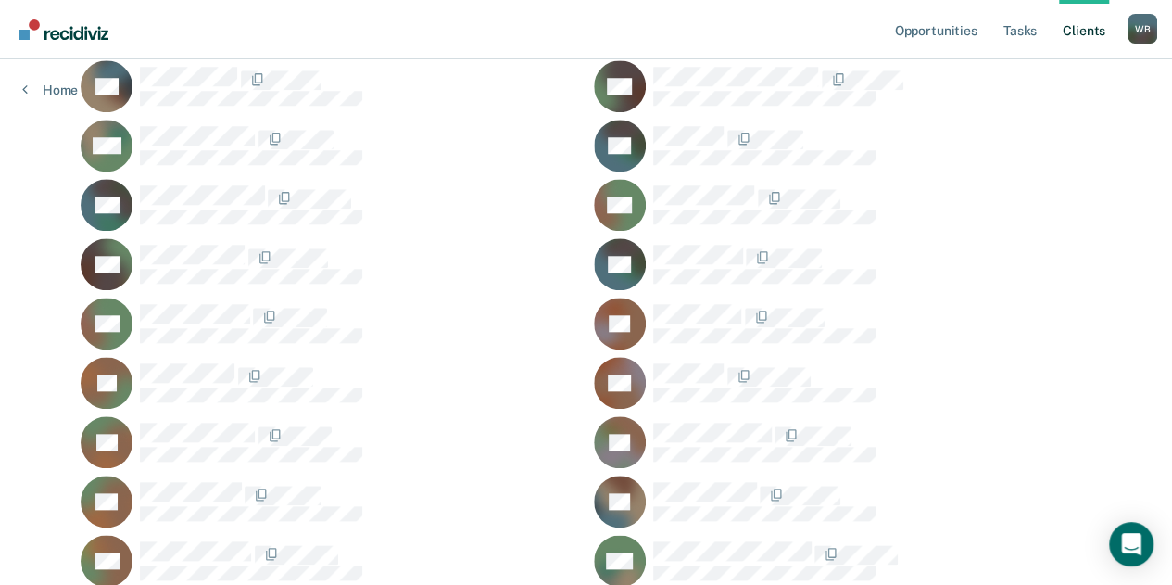
scroll to position [776, 0]
